Goal: Task Accomplishment & Management: Use online tool/utility

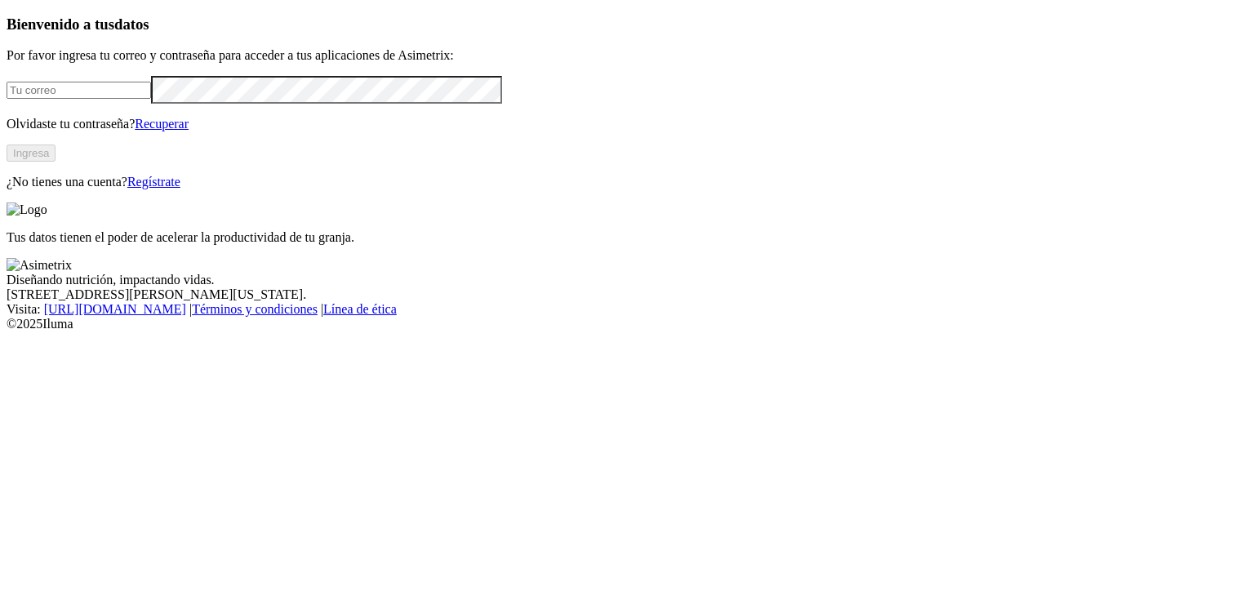
click at [192, 103] on div at bounding box center [627, 89] width 1241 height 27
click at [151, 99] on input "email" at bounding box center [79, 90] width 145 height 17
type input "[EMAIL_ADDRESS][DOMAIN_NAME]"
click input "submit" at bounding box center [0, 0] width 0 height 0
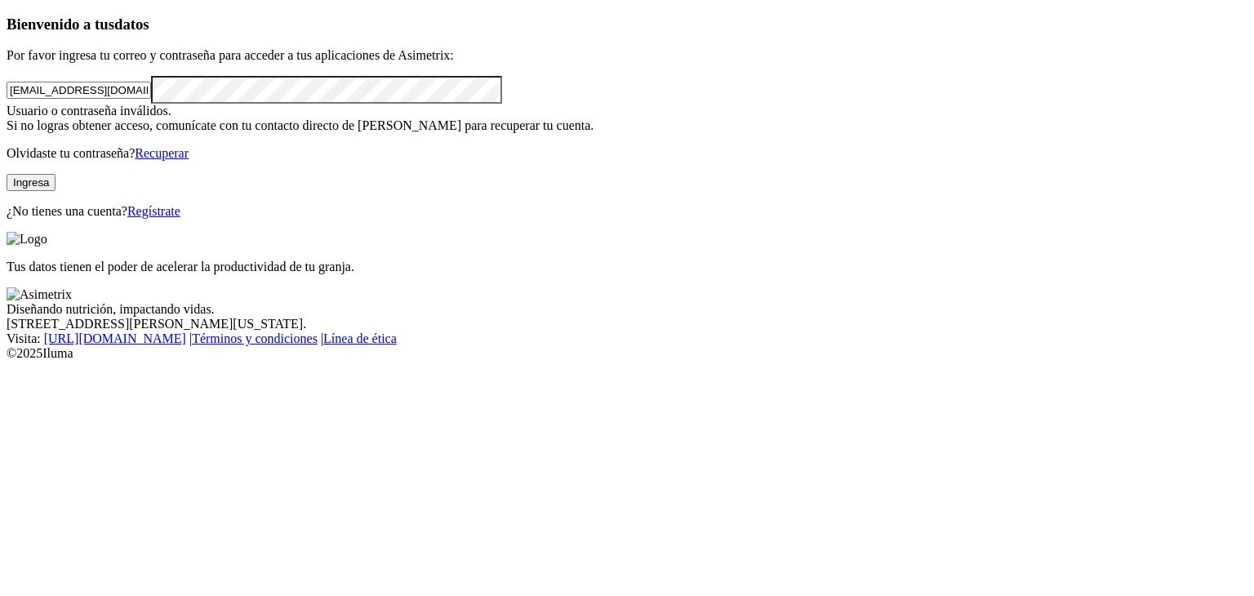
click input "submit" at bounding box center [0, 0] width 0 height 0
